Goal: Find specific page/section: Find specific page/section

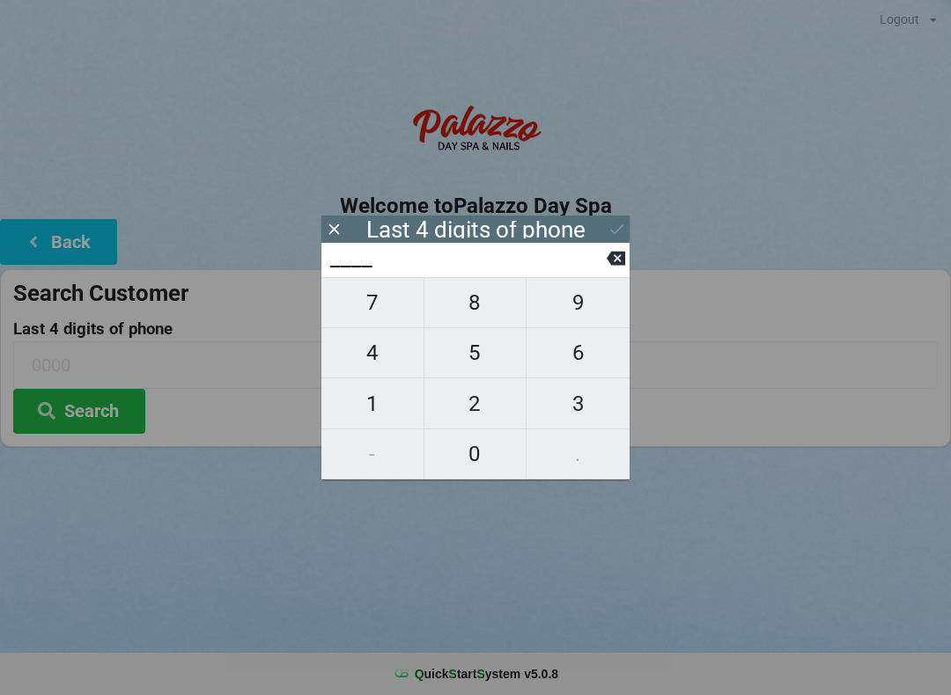
click at [485, 455] on span "0" at bounding box center [475, 454] width 102 height 37
type input "0___"
click at [483, 314] on span "8" at bounding box center [475, 302] width 102 height 37
type input "08__"
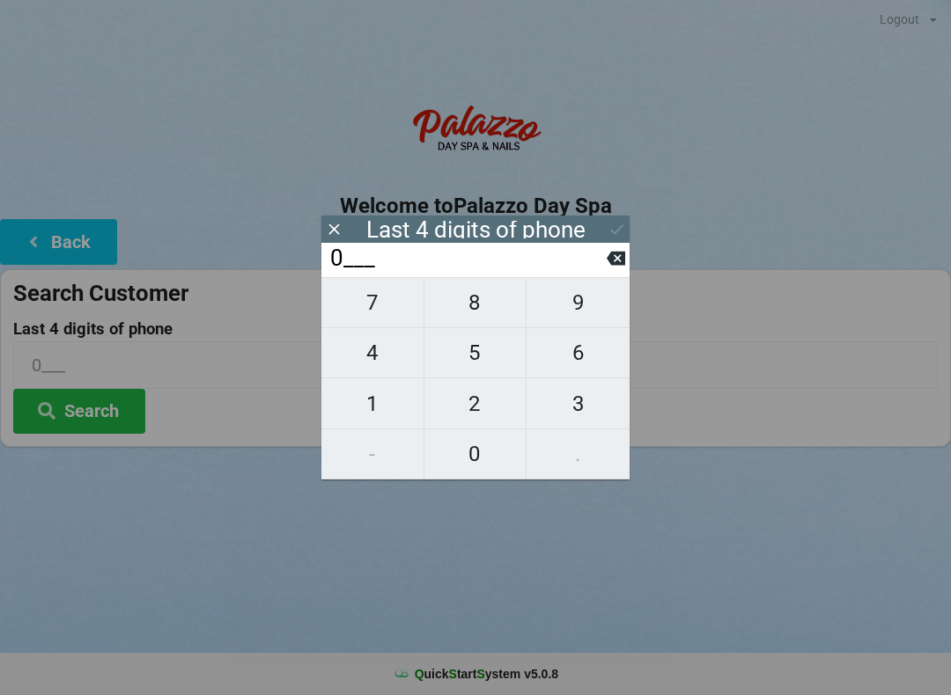
type input "08__"
click at [491, 417] on span "2" at bounding box center [475, 404] width 102 height 37
type input "082_"
click at [481, 303] on span "8" at bounding box center [475, 302] width 102 height 37
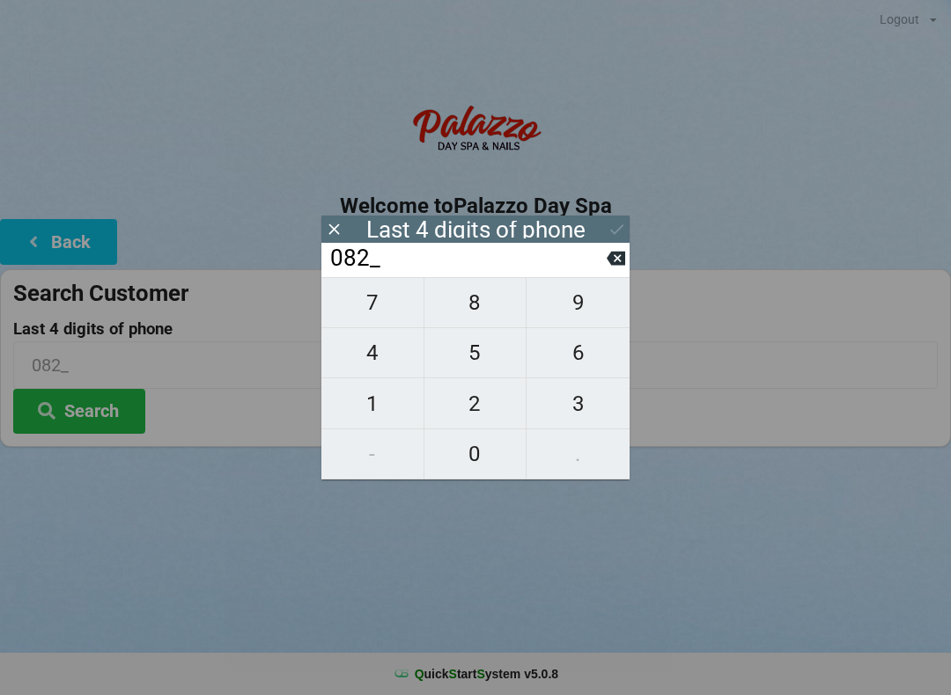
type input "0828"
click at [608, 229] on icon at bounding box center [616, 229] width 18 height 18
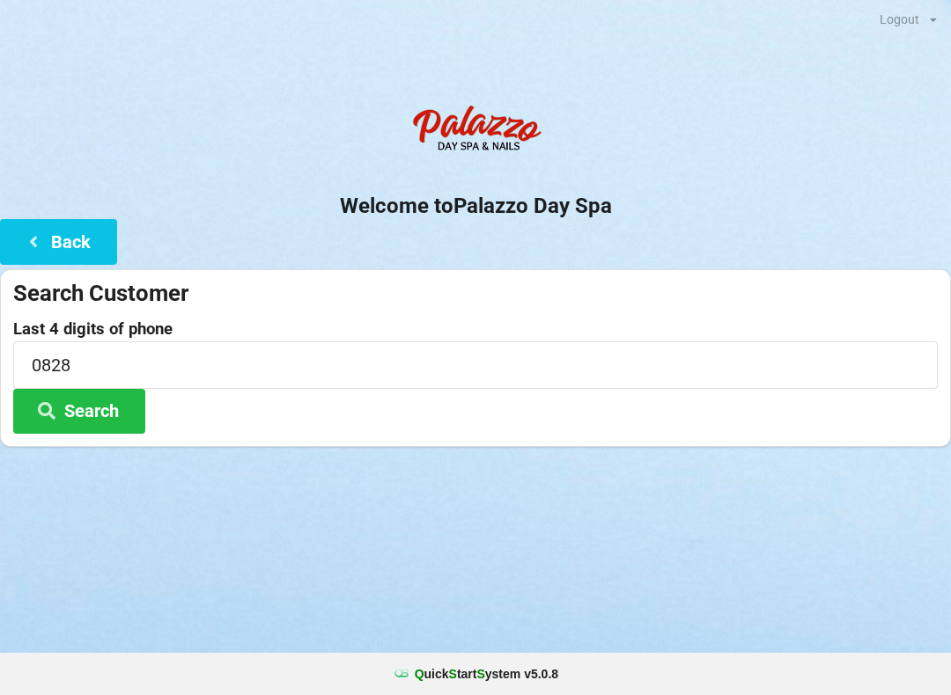
click at [111, 409] on button "Search" at bounding box center [79, 411] width 132 height 45
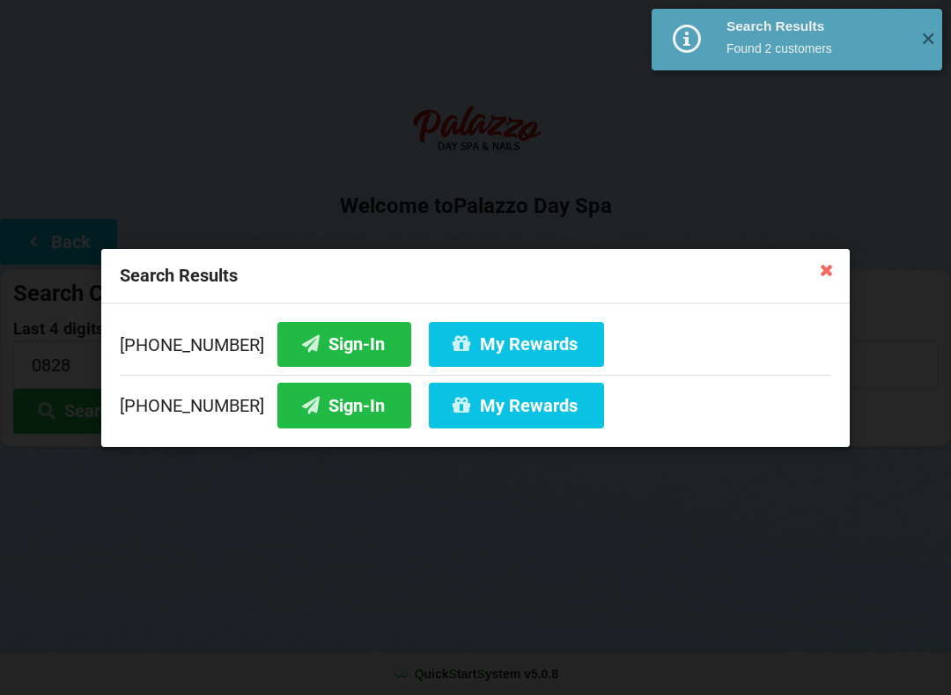
click at [327, 344] on button "Sign-In" at bounding box center [344, 343] width 134 height 45
